Goal: Transaction & Acquisition: Book appointment/travel/reservation

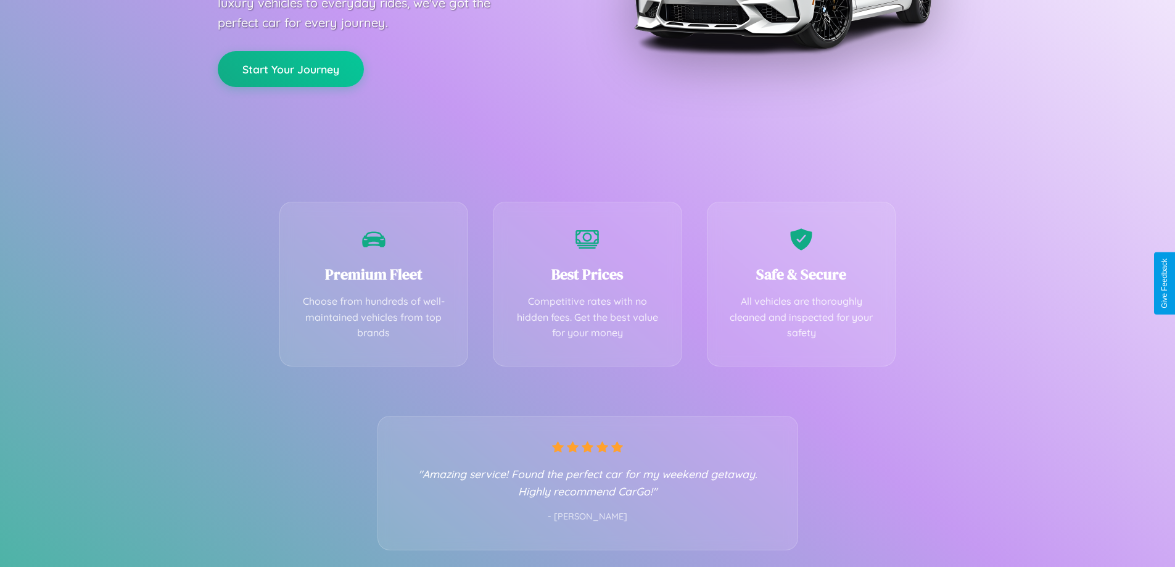
scroll to position [243, 0]
click at [587, 283] on div "Best Prices Competitive rates with no hidden fees. Get the best value for your …" at bounding box center [587, 280] width 189 height 165
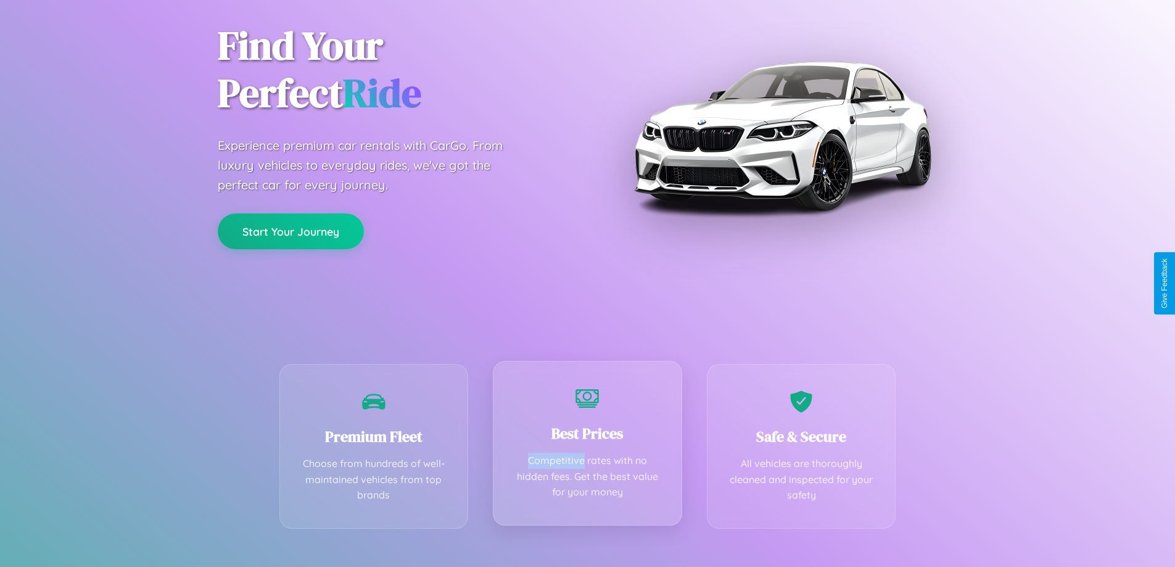
scroll to position [0, 0]
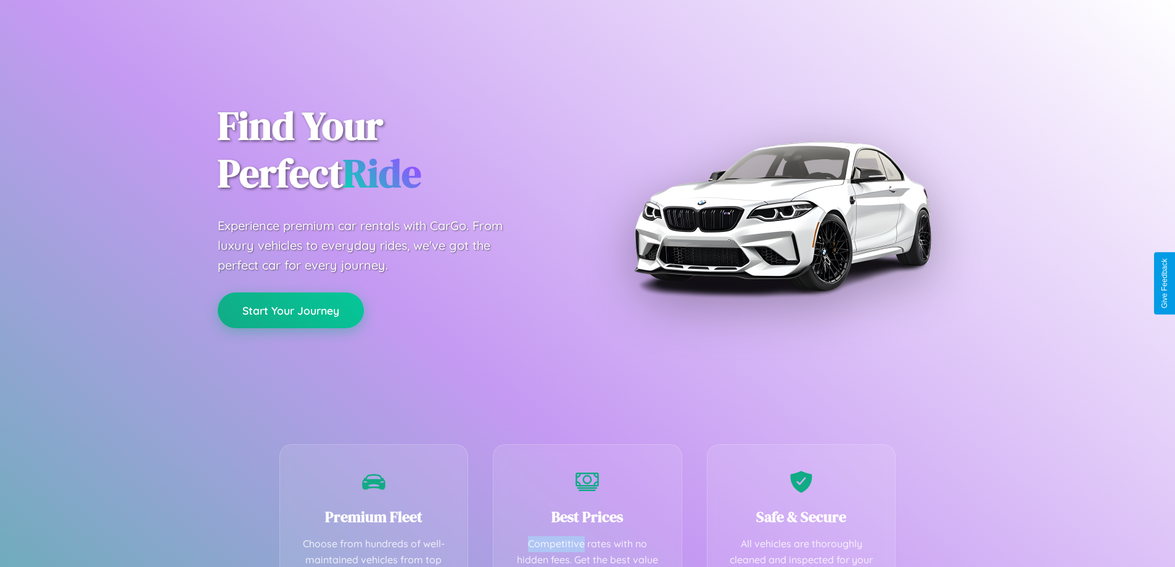
click at [291, 311] on button "Start Your Journey" at bounding box center [291, 310] width 146 height 36
click at [291, 310] on button "Start Your Journey" at bounding box center [291, 310] width 146 height 36
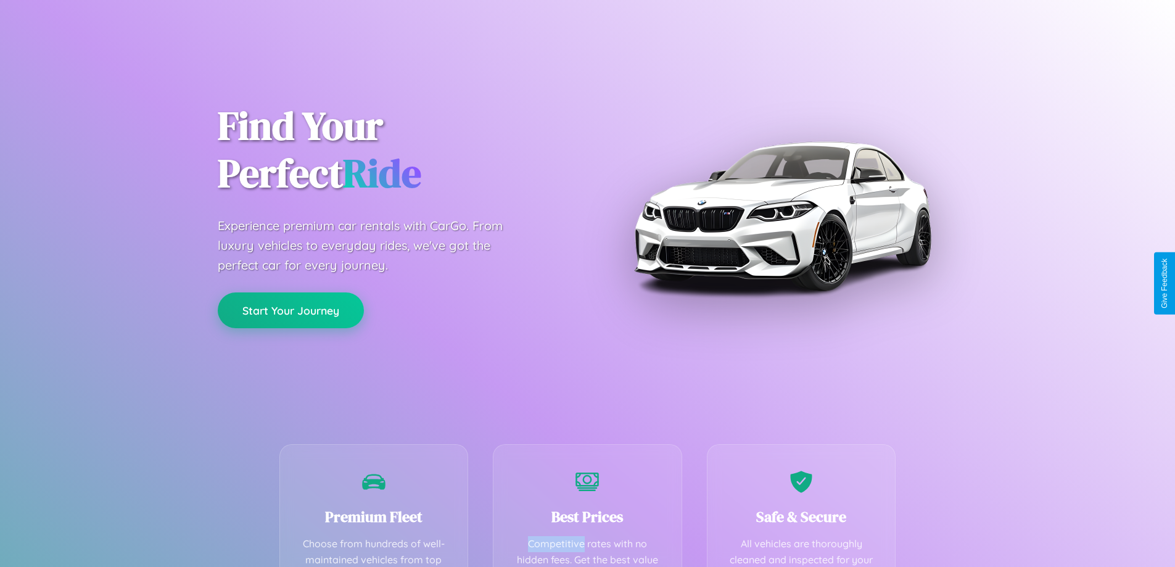
click at [291, 310] on button "Start Your Journey" at bounding box center [291, 310] width 146 height 36
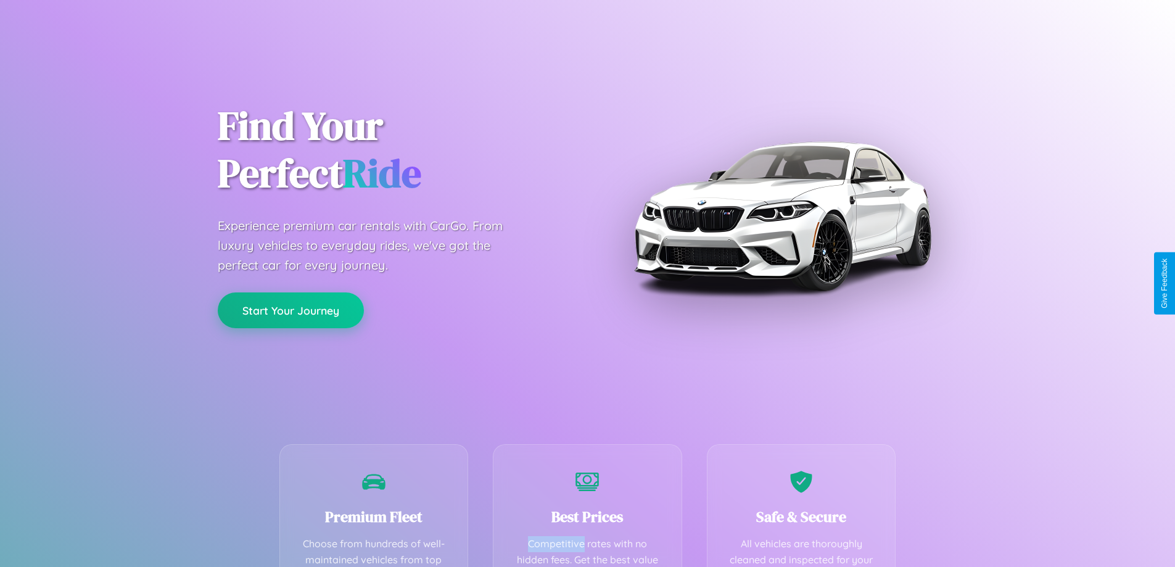
click at [291, 310] on button "Start Your Journey" at bounding box center [291, 310] width 146 height 36
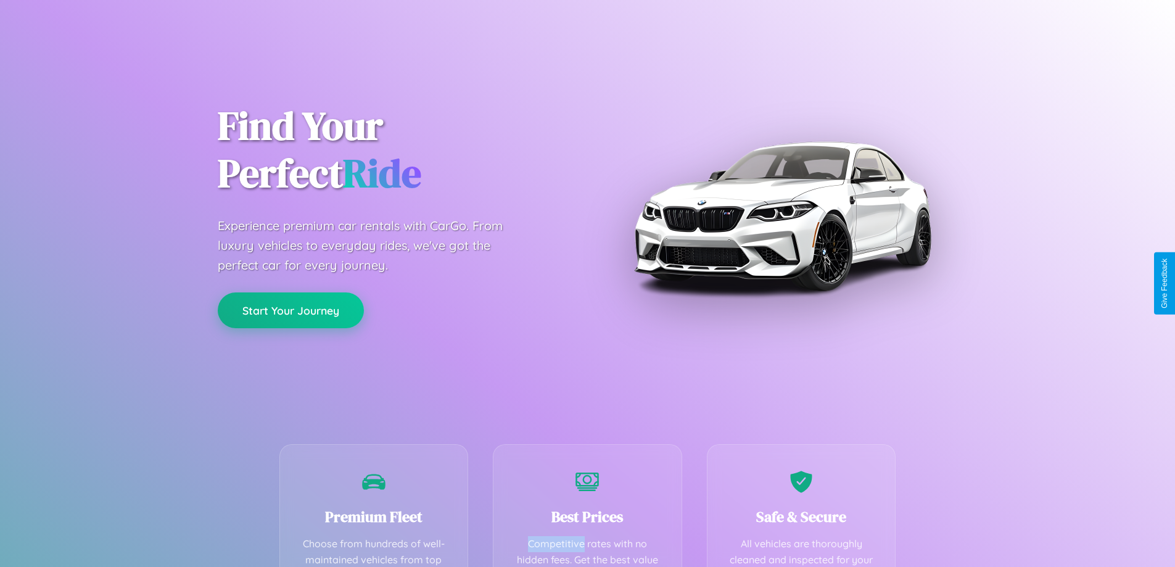
click at [291, 310] on button "Start Your Journey" at bounding box center [291, 310] width 146 height 36
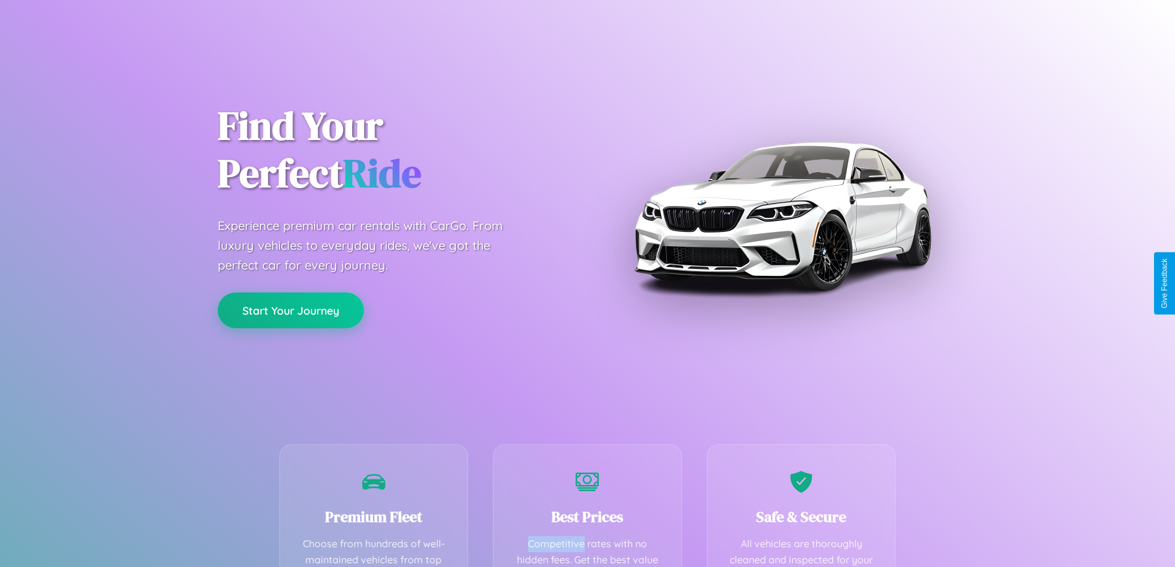
click at [291, 310] on button "Start Your Journey" at bounding box center [291, 310] width 146 height 36
